Goal: Find specific page/section: Find specific page/section

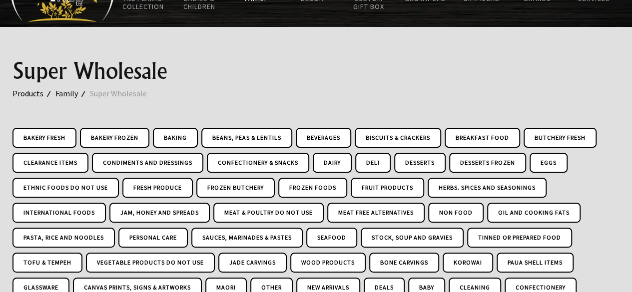
scroll to position [76, 0]
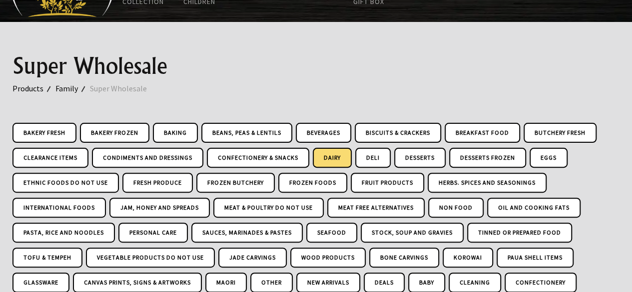
click at [339, 153] on link "Dairy" at bounding box center [332, 158] width 39 height 20
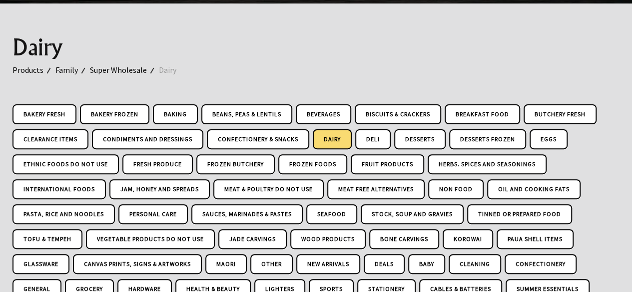
scroll to position [84, 0]
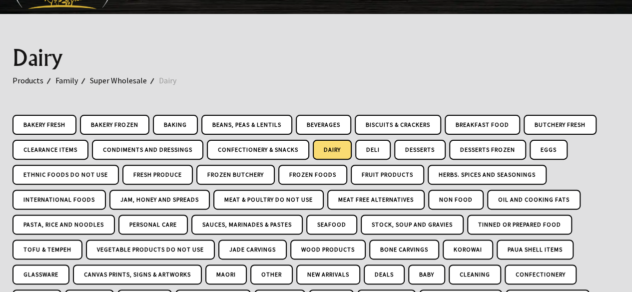
click at [327, 149] on link "Dairy" at bounding box center [332, 150] width 39 height 20
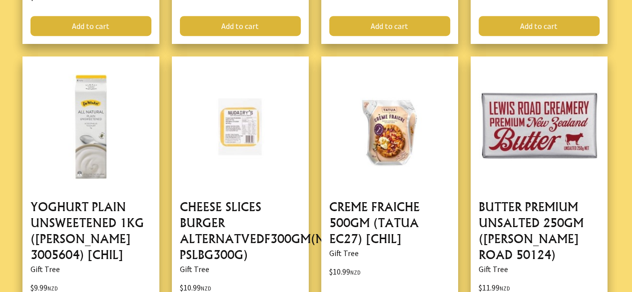
scroll to position [2271, 0]
